Goal: Task Accomplishment & Management: Complete application form

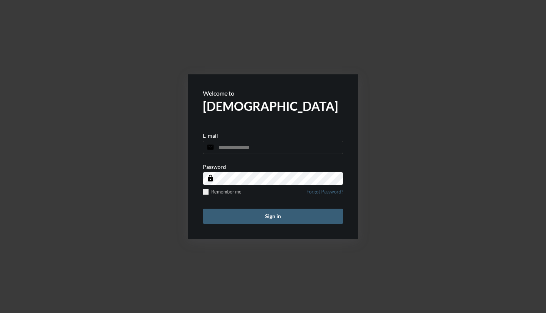
click at [221, 147] on input "email" at bounding box center [273, 147] width 140 height 13
type input "**********"
click at [203, 208] on button "Sign in" at bounding box center [273, 215] width 140 height 15
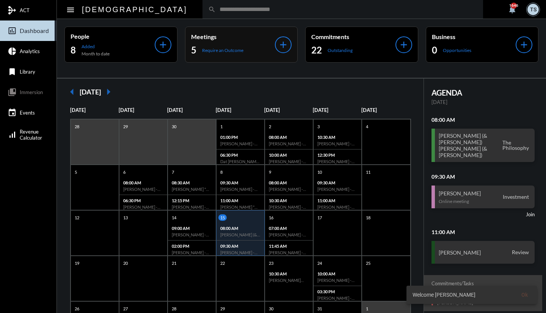
click at [218, 52] on p "Require an Outcome" at bounding box center [222, 50] width 41 height 6
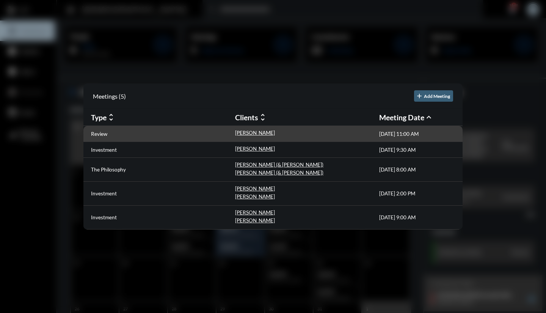
click at [107, 135] on div "Review" at bounding box center [163, 134] width 144 height 8
click at [239, 130] on p "[PERSON_NAME]" at bounding box center [255, 133] width 40 height 6
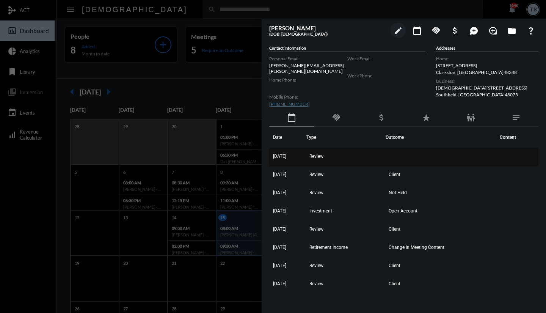
click at [283, 154] on span "[DATE]" at bounding box center [279, 155] width 13 height 5
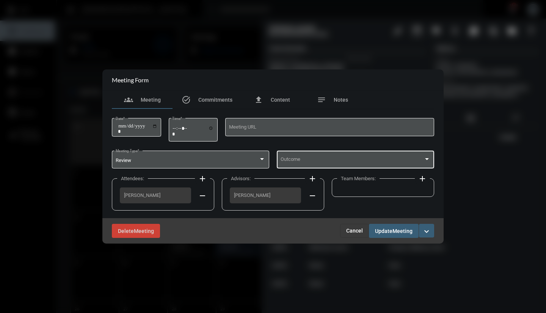
click at [293, 157] on div "Outcome" at bounding box center [355, 158] width 150 height 19
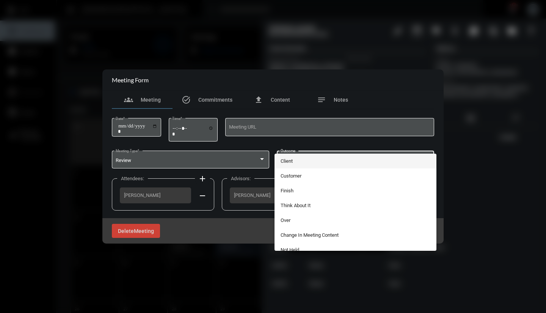
click at [288, 163] on span "Client" at bounding box center [355, 160] width 150 height 15
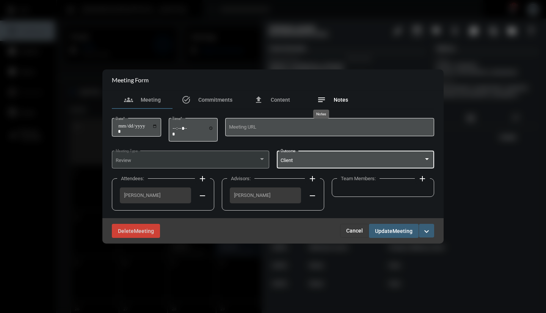
click at [320, 100] on mat-icon "notes" at bounding box center [321, 99] width 9 height 9
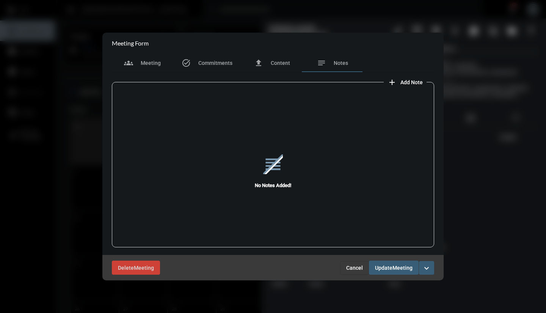
click at [393, 81] on mat-icon "add" at bounding box center [391, 82] width 9 height 9
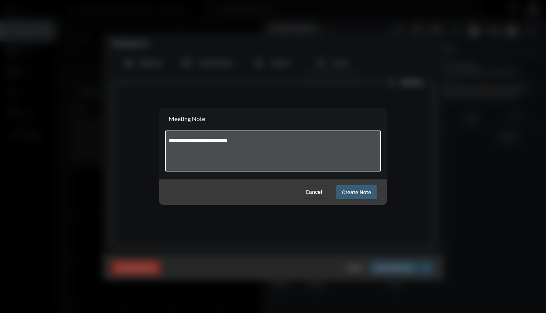
type textarea "**********"
click at [360, 191] on span "Create Note" at bounding box center [356, 192] width 29 height 6
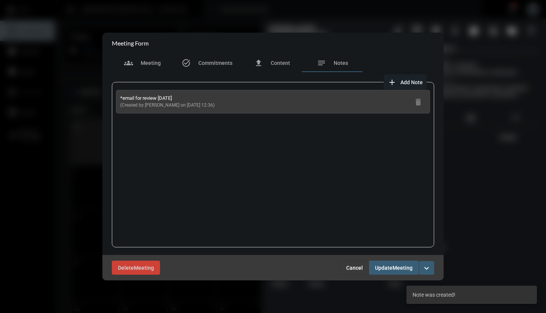
click at [396, 268] on span "Meeting" at bounding box center [402, 268] width 20 height 6
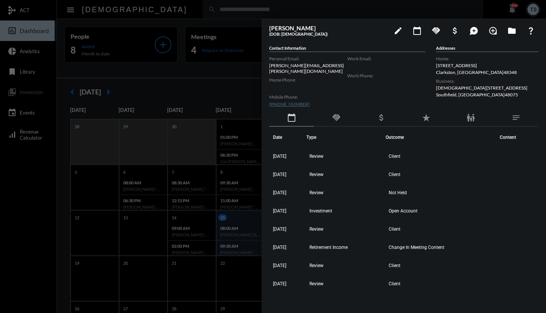
click at [220, 52] on div at bounding box center [273, 156] width 546 height 313
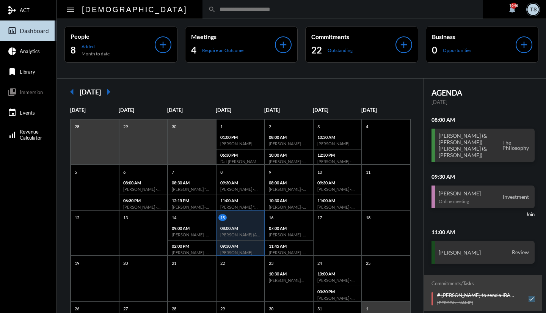
click at [220, 52] on p "Require an Outcome" at bounding box center [222, 50] width 41 height 6
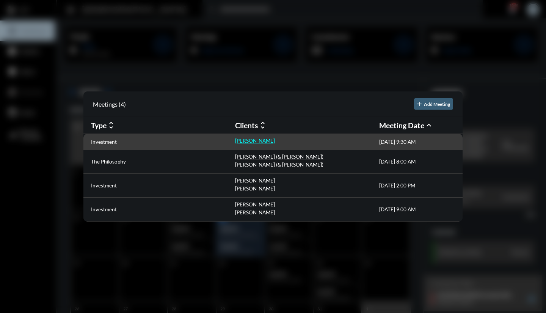
drag, startPoint x: 241, startPoint y: 139, endPoint x: 236, endPoint y: 141, distance: 5.3
drag, startPoint x: 236, startPoint y: 141, endPoint x: 112, endPoint y: 143, distance: 124.0
click at [112, 143] on p "Investment" at bounding box center [104, 142] width 26 height 6
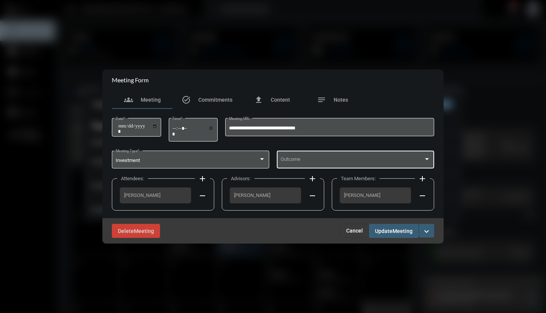
drag, startPoint x: 304, startPoint y: 157, endPoint x: 298, endPoint y: 159, distance: 6.8
click at [298, 159] on span at bounding box center [351, 161] width 143 height 6
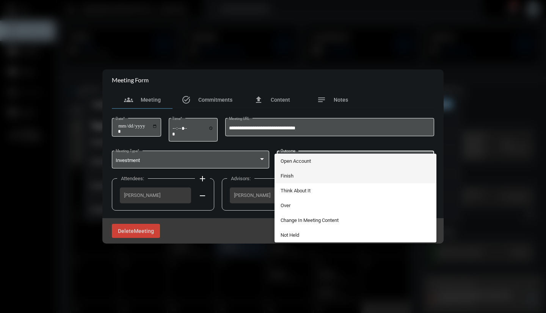
click at [288, 177] on span "Finish" at bounding box center [355, 175] width 150 height 15
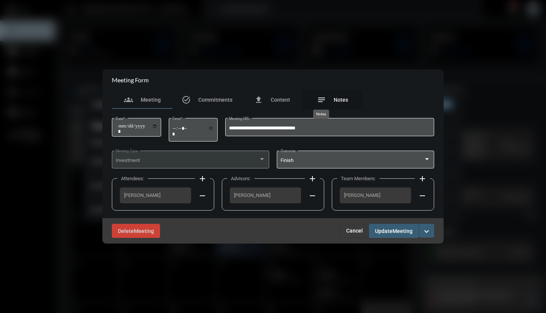
click at [326, 97] on mat-icon "notes" at bounding box center [321, 99] width 9 height 9
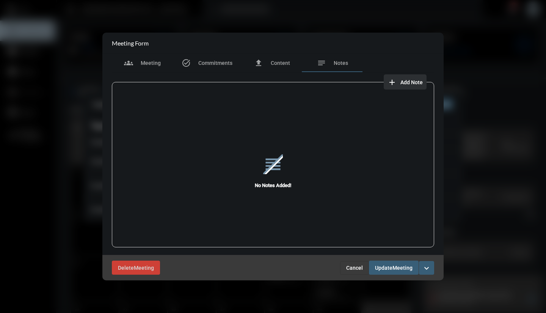
click at [395, 81] on mat-icon "add" at bounding box center [391, 82] width 9 height 9
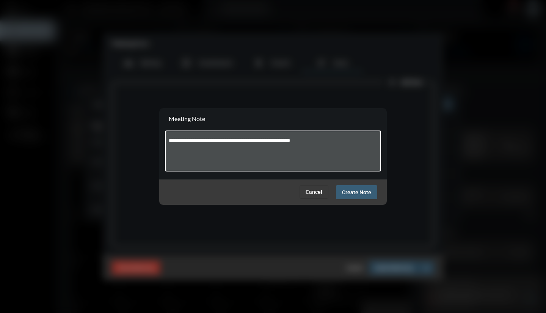
type textarea "**********"
click at [360, 194] on span "Create Note" at bounding box center [356, 192] width 29 height 6
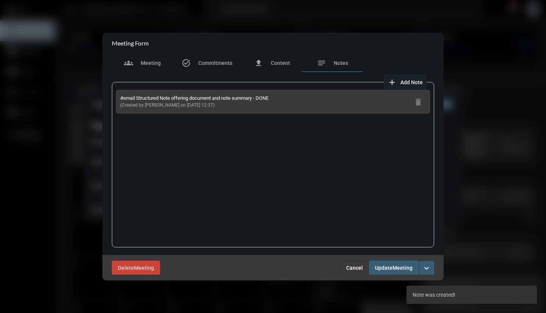
click at [385, 266] on span "Update" at bounding box center [383, 268] width 17 height 6
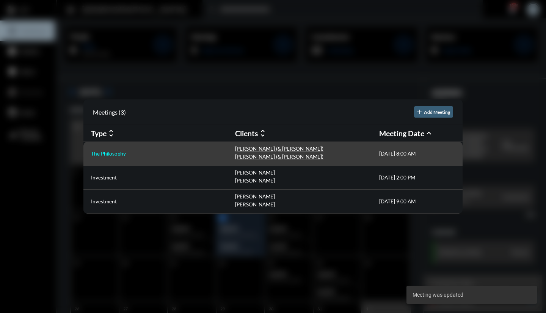
click at [119, 155] on p "The Philosophy" at bounding box center [108, 153] width 35 height 6
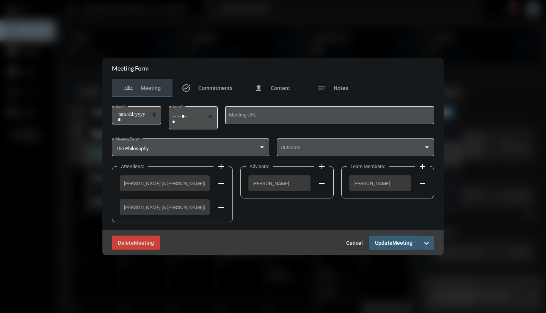
click at [119, 155] on div "The Philosophy Meeting Type *" at bounding box center [191, 146] width 150 height 19
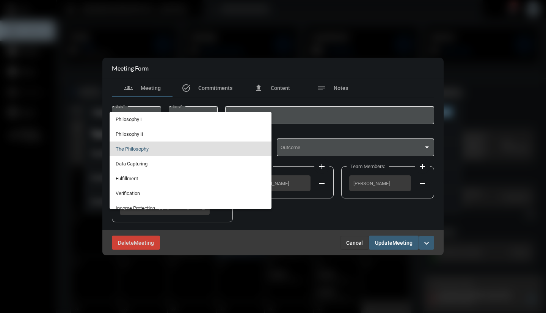
click at [311, 151] on div at bounding box center [273, 156] width 546 height 313
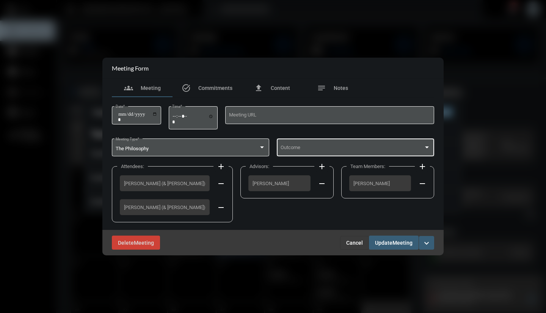
click at [310, 151] on span at bounding box center [351, 149] width 143 height 6
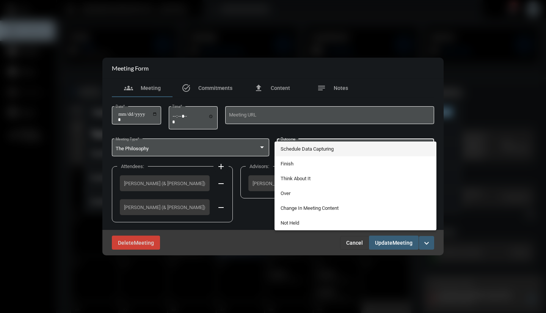
click at [301, 152] on span "Schedule Data Capturing" at bounding box center [355, 148] width 150 height 15
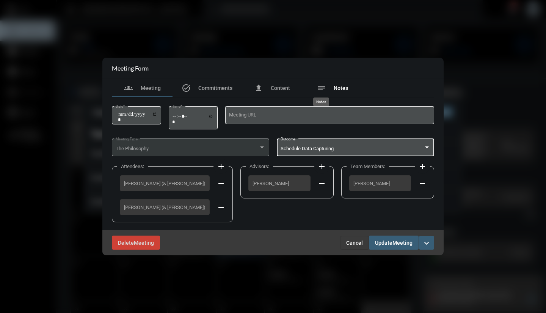
click at [321, 88] on mat-icon "notes" at bounding box center [321, 87] width 9 height 9
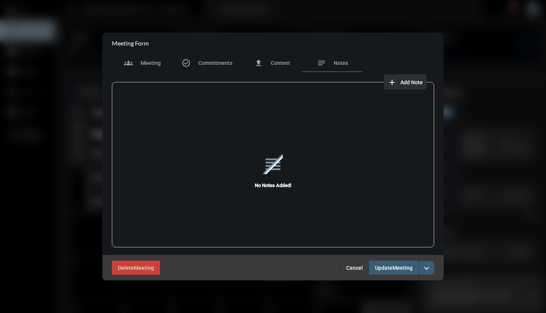
click at [391, 83] on mat-icon "add" at bounding box center [391, 82] width 9 height 9
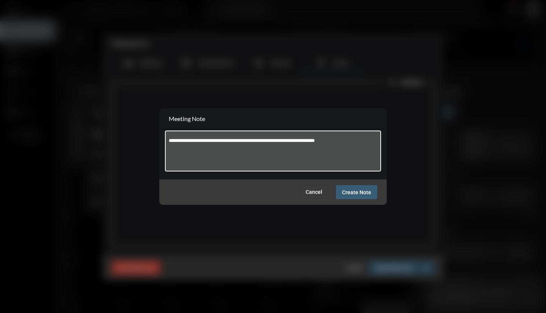
click at [219, 141] on textarea "**********" at bounding box center [273, 152] width 209 height 30
click at [230, 142] on textarea "**********" at bounding box center [273, 152] width 209 height 30
type textarea "**********"
click at [346, 188] on button "Create Note" at bounding box center [356, 192] width 41 height 14
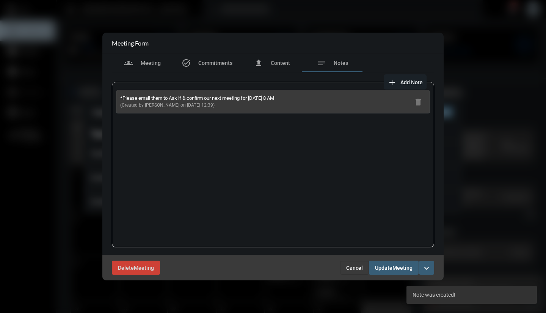
click at [384, 266] on span "Update" at bounding box center [383, 268] width 17 height 6
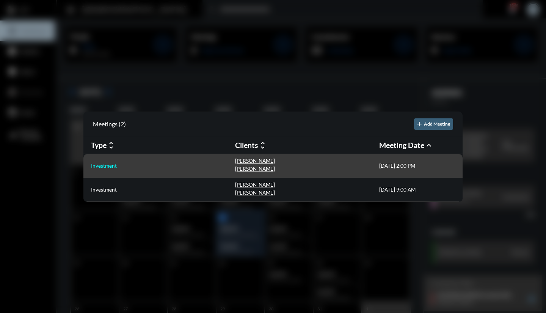
click at [111, 164] on p "Investment" at bounding box center [104, 166] width 26 height 6
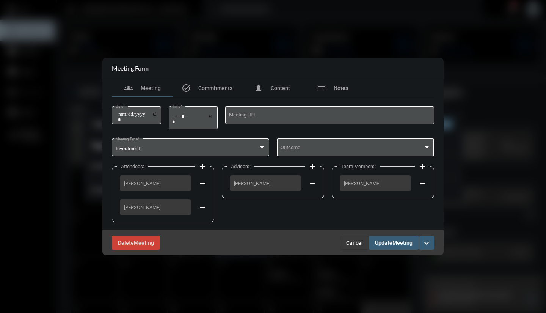
click at [291, 143] on div "Outcome" at bounding box center [355, 146] width 150 height 19
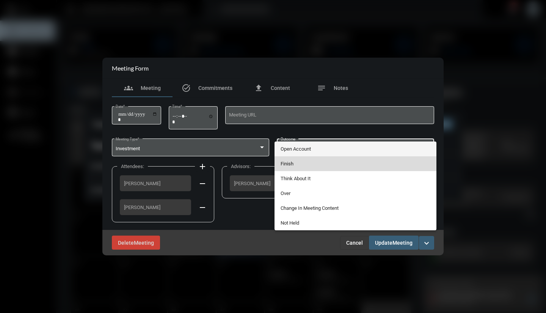
click at [292, 163] on span "Finish" at bounding box center [355, 163] width 150 height 15
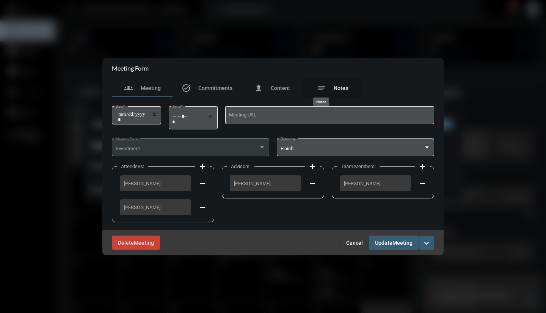
click at [322, 90] on mat-icon "notes" at bounding box center [321, 87] width 9 height 9
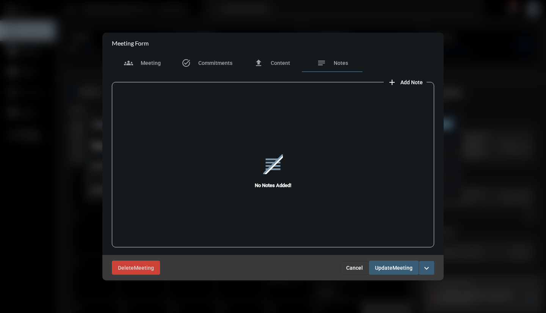
click at [392, 82] on mat-icon "add" at bounding box center [391, 82] width 9 height 9
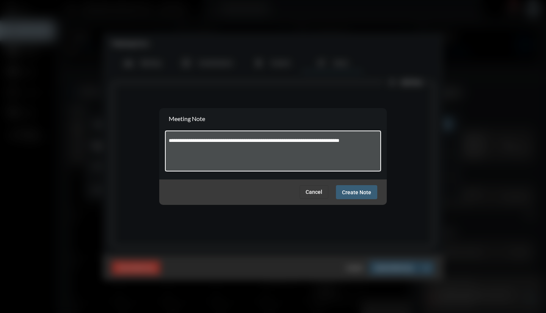
type textarea "**********"
click at [352, 192] on span "Create Note" at bounding box center [356, 192] width 29 height 6
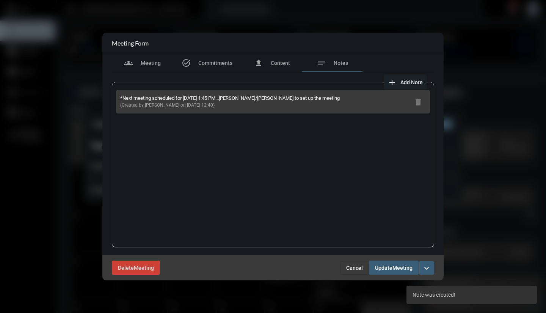
click at [378, 265] on span "Update" at bounding box center [383, 268] width 17 height 6
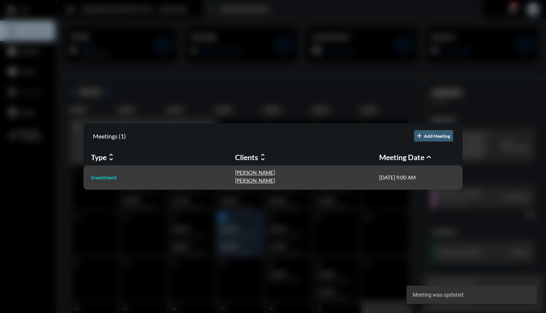
click at [104, 177] on p "Investment" at bounding box center [104, 177] width 26 height 6
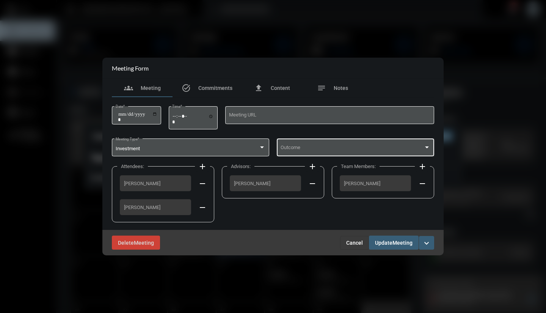
click at [298, 154] on div "Outcome" at bounding box center [355, 146] width 150 height 19
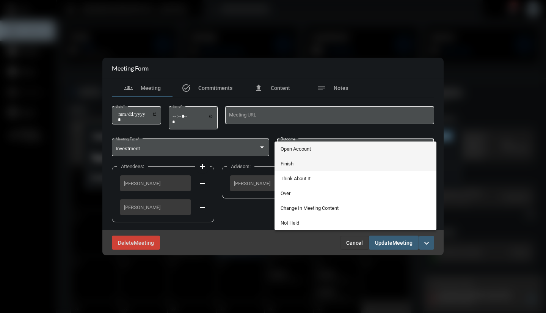
click at [300, 161] on span "Finish" at bounding box center [355, 163] width 150 height 15
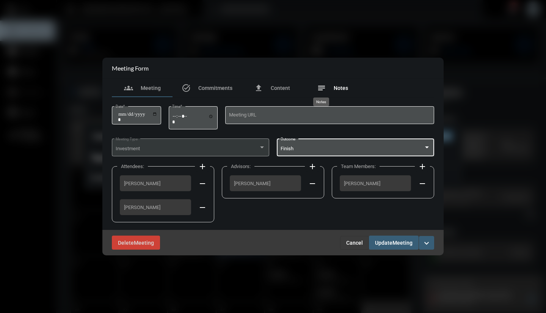
click at [320, 92] on mat-icon "notes" at bounding box center [321, 87] width 9 height 9
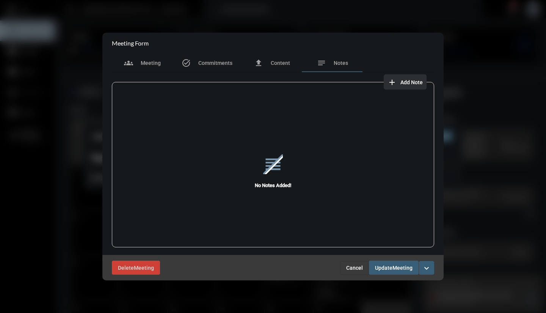
click at [395, 82] on mat-icon "add" at bounding box center [391, 82] width 9 height 9
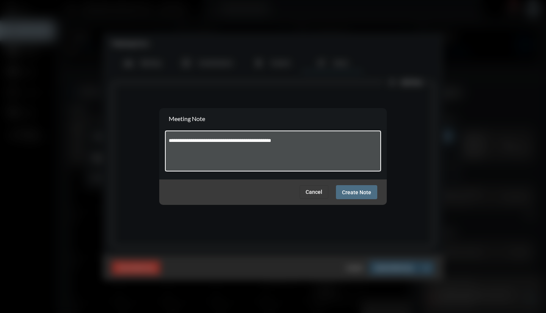
type textarea "**********"
click at [358, 189] on span "Create Note" at bounding box center [356, 192] width 29 height 6
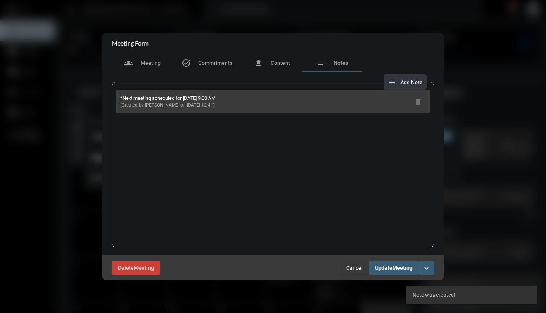
click at [412, 79] on span "Add Note" at bounding box center [411, 82] width 22 height 6
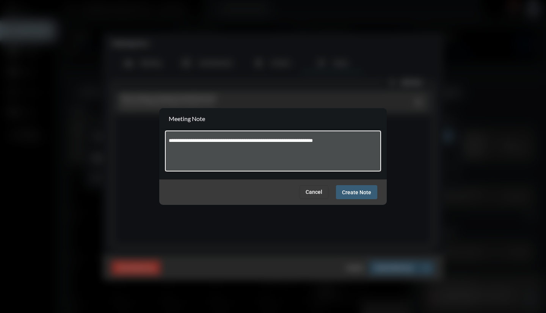
type textarea "**********"
click at [363, 194] on span "Create Note" at bounding box center [356, 192] width 29 height 6
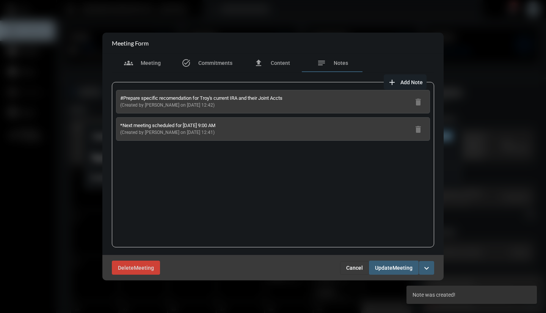
click at [394, 269] on span "Meeting" at bounding box center [402, 268] width 20 height 6
